Goal: Find specific page/section: Find specific page/section

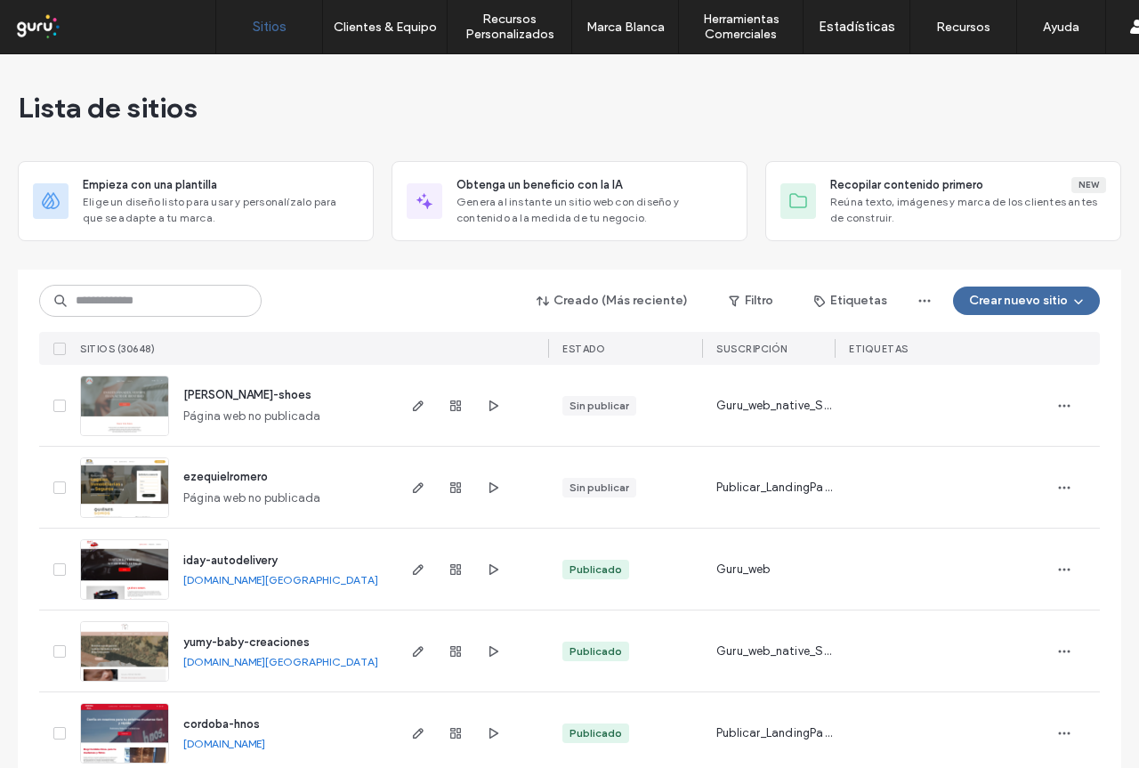
click at [142, 297] on input at bounding box center [150, 301] width 222 height 32
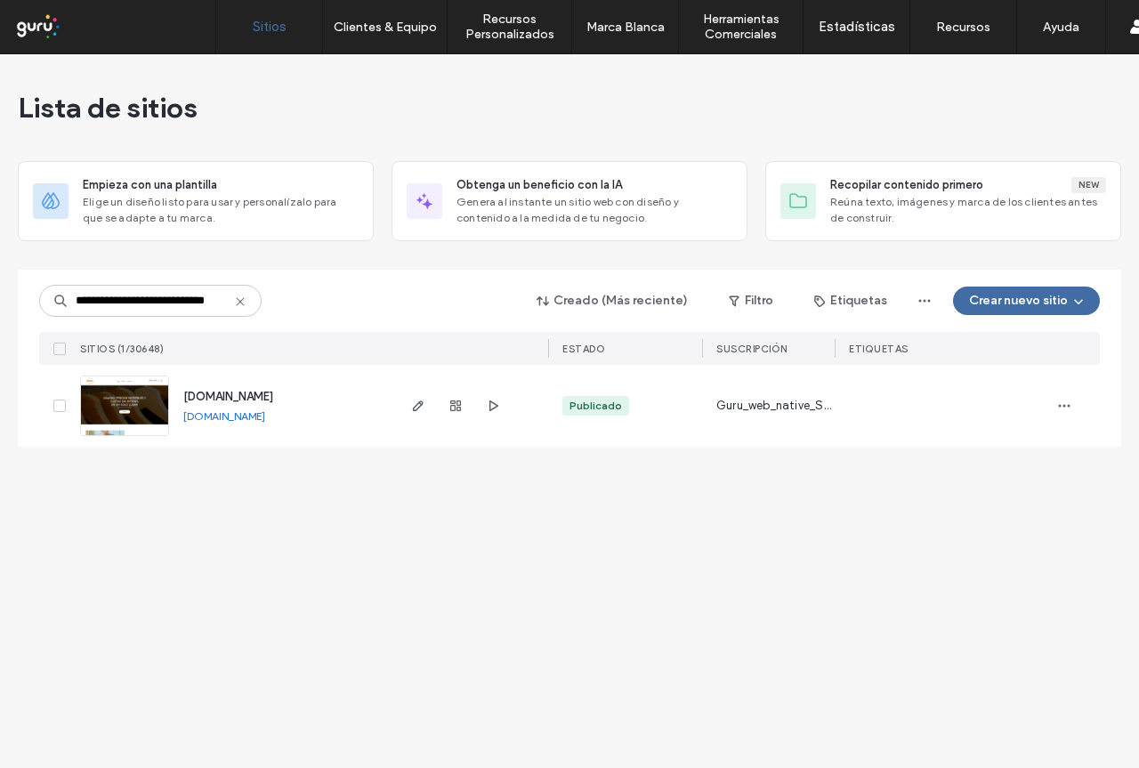
type input "**********"
click at [242, 397] on span "[DOMAIN_NAME]" at bounding box center [228, 396] width 90 height 13
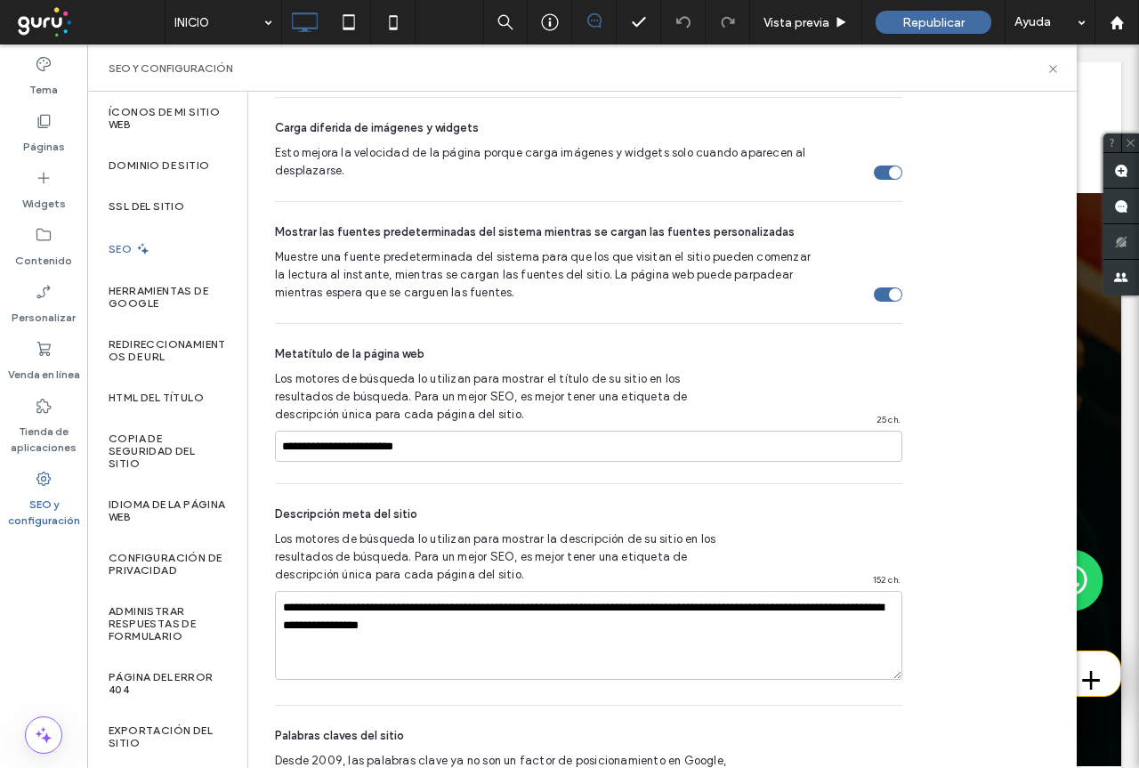
scroll to position [1068, 0]
